Goal: Information Seeking & Learning: Learn about a topic

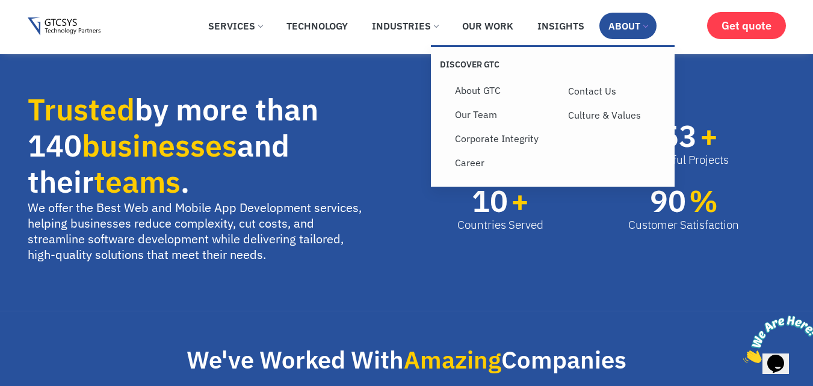
scroll to position [602, 0]
click at [628, 25] on link "About" at bounding box center [627, 26] width 57 height 26
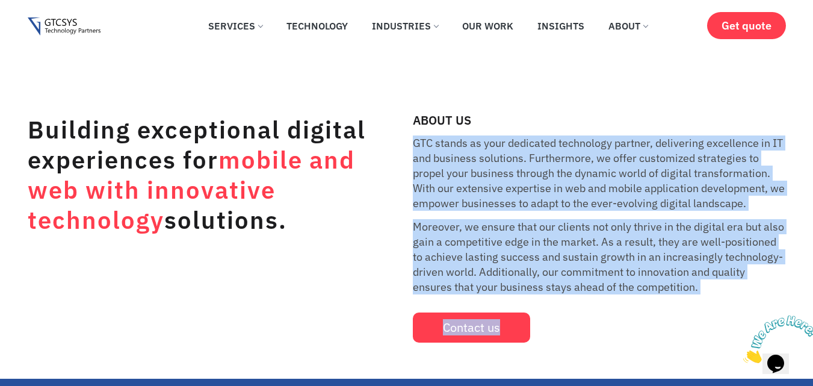
click at [672, 321] on div "ABOUT US GTC stands as your dedicated technology partner, delivering excellence…" at bounding box center [599, 228] width 373 height 228
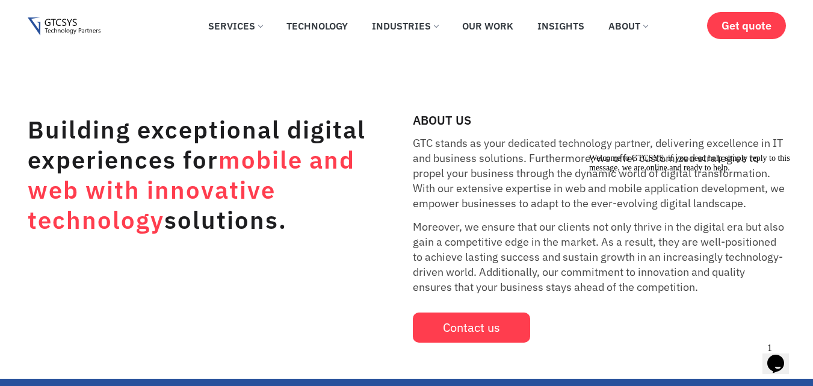
click at [344, 152] on span "mobile and web with innovative technology" at bounding box center [191, 189] width 327 height 91
click at [492, 26] on link "Our Work" at bounding box center [487, 26] width 69 height 26
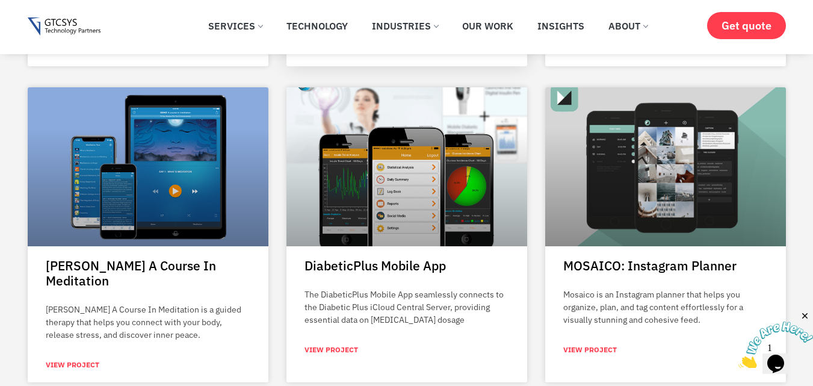
scroll to position [2647, 0]
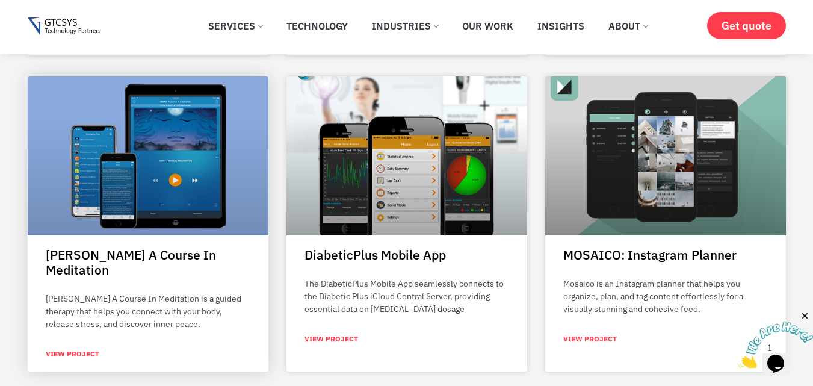
click at [56, 348] on link "View Project" at bounding box center [73, 353] width 54 height 11
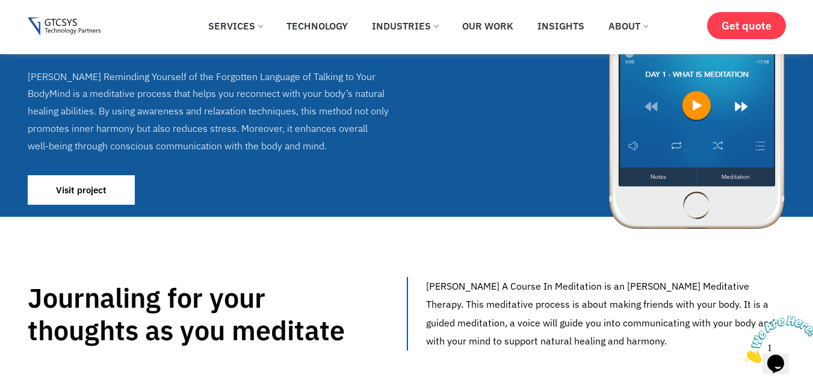
scroll to position [180, 0]
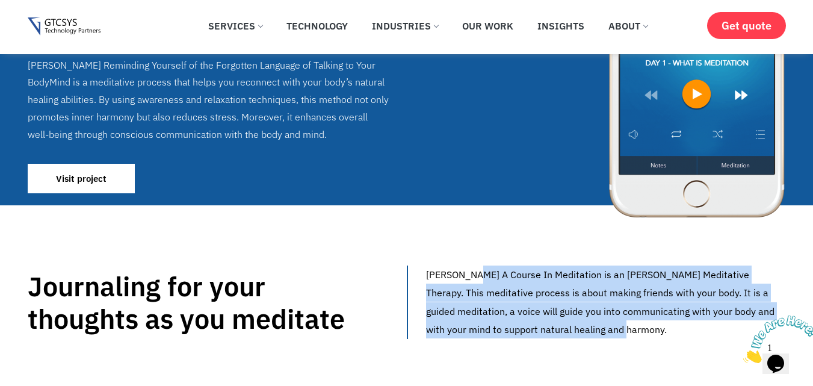
drag, startPoint x: 424, startPoint y: 267, endPoint x: 553, endPoint y: 334, distance: 145.3
click at [552, 335] on div "[PERSON_NAME] A Course In Meditation is an [PERSON_NAME] Meditative Therapy. Th…" at bounding box center [597, 301] width 378 height 73
click at [479, 327] on div "[PERSON_NAME] A Course In Meditation is an [PERSON_NAME] Meditative Therapy. Th…" at bounding box center [597, 301] width 378 height 73
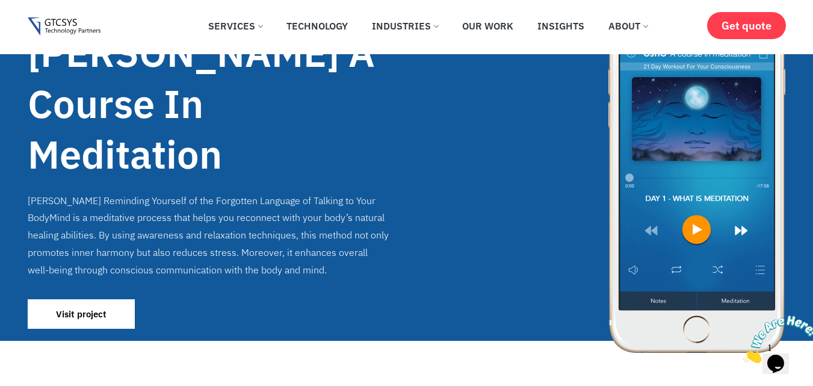
scroll to position [0, 0]
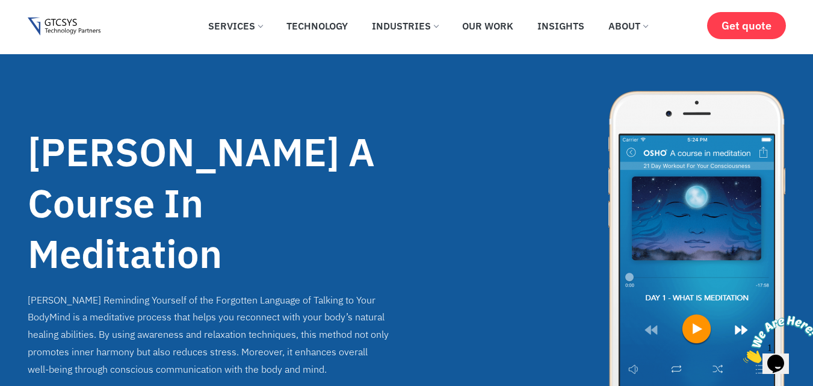
click at [49, 24] on img at bounding box center [64, 26] width 73 height 19
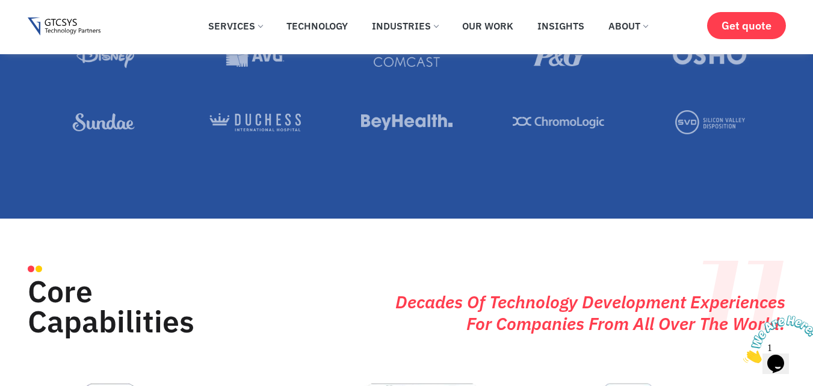
scroll to position [1143, 0]
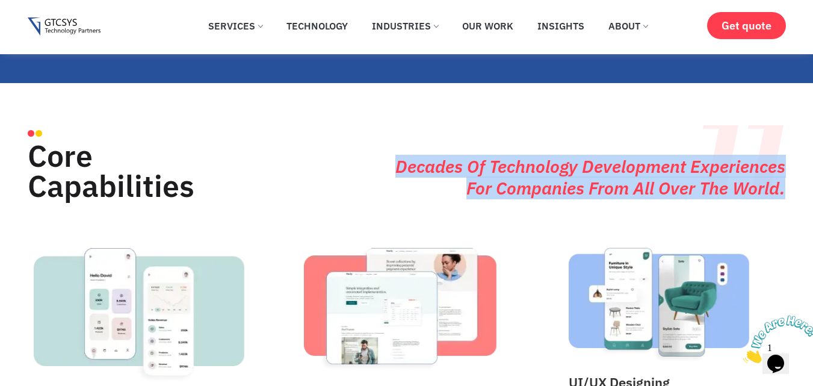
drag, startPoint x: 383, startPoint y: 149, endPoint x: 812, endPoint y: 194, distance: 431.9
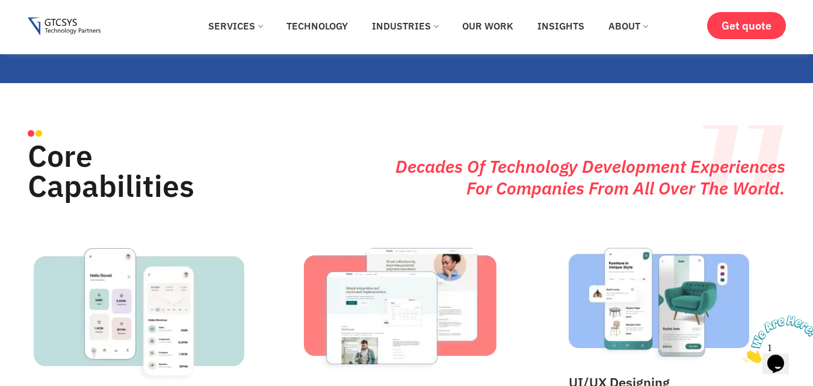
click at [271, 323] on div "Mobile Application Development We specialize in designing and developing featur…" at bounding box center [154, 360] width 253 height 238
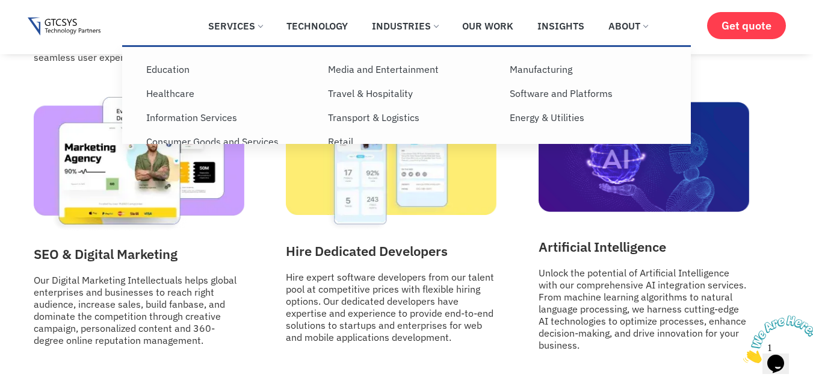
scroll to position [1504, 0]
